Goal: Check status: Check status

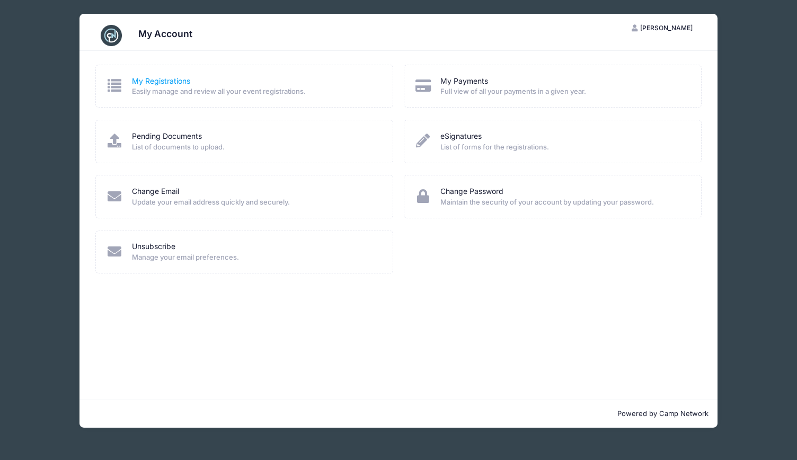
click at [173, 79] on link "My Registrations" at bounding box center [161, 81] width 58 height 11
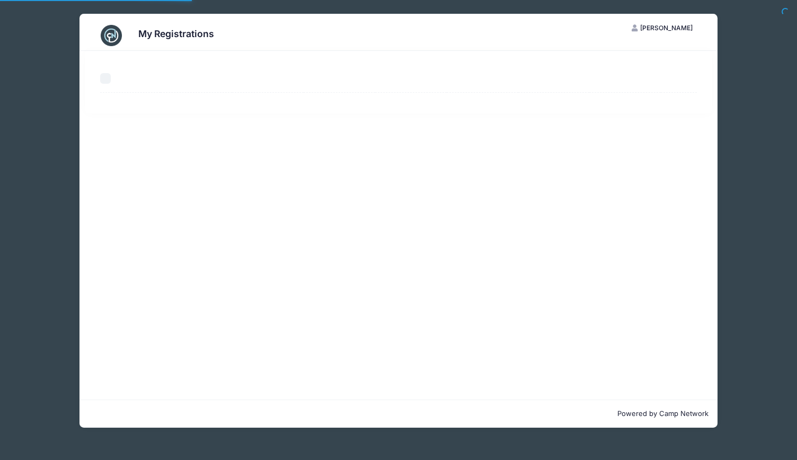
select select "50"
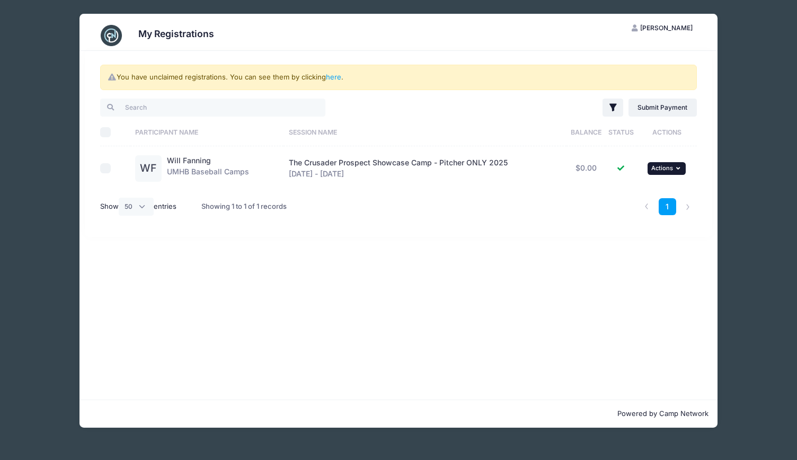
click at [670, 165] on span "Actions" at bounding box center [662, 167] width 22 height 7
click at [649, 191] on link "View Registration" at bounding box center [633, 191] width 96 height 20
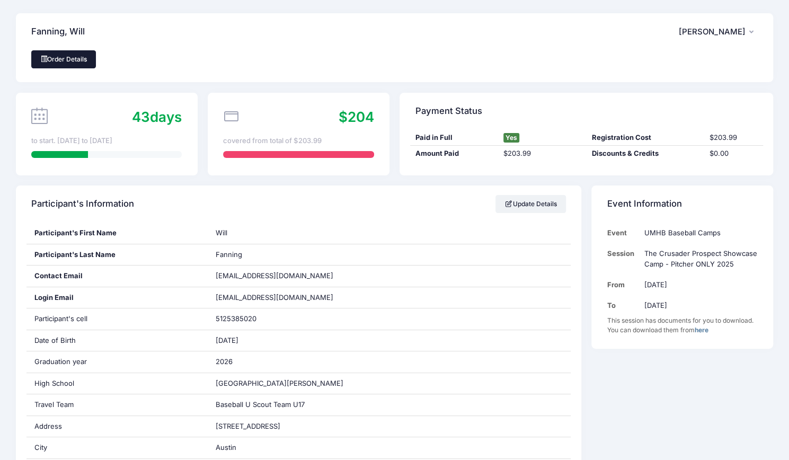
click at [61, 60] on link "Order Details" at bounding box center [63, 59] width 65 height 18
click at [704, 332] on link "here" at bounding box center [702, 330] width 14 height 8
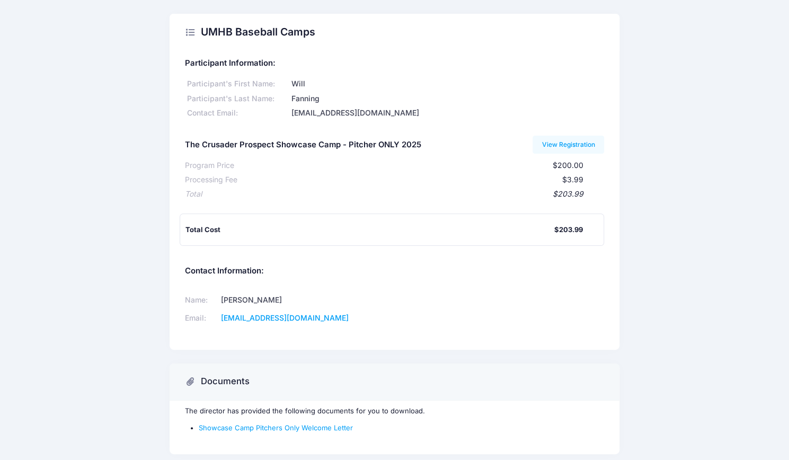
scroll to position [1, 0]
click at [570, 149] on link "View Registration" at bounding box center [568, 144] width 72 height 18
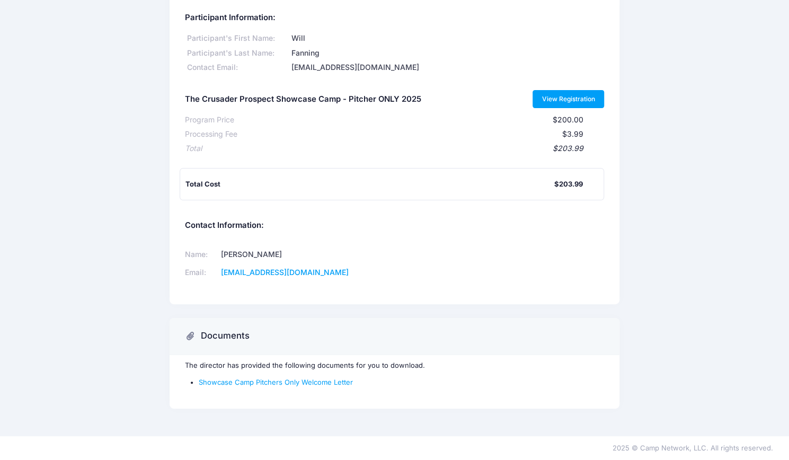
scroll to position [0, 0]
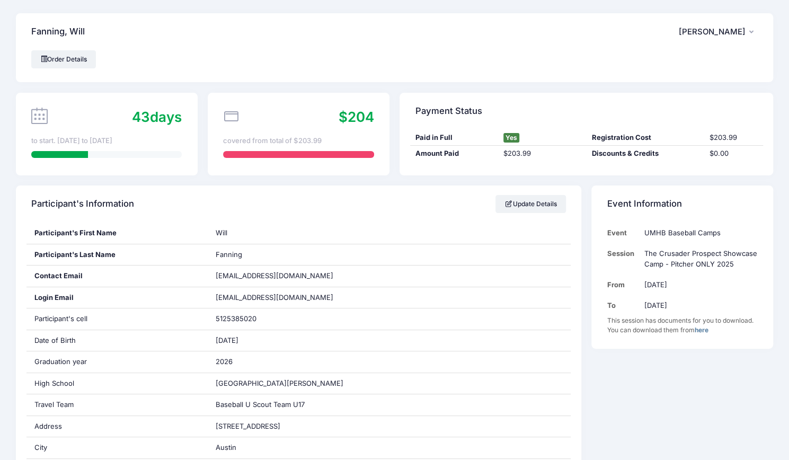
click at [731, 33] on span "[PERSON_NAME]" at bounding box center [712, 32] width 67 height 10
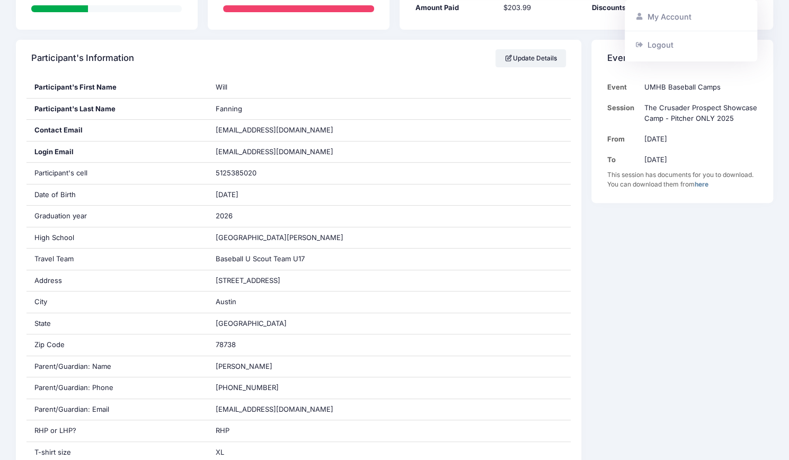
scroll to position [143, 0]
